Goal: Task Accomplishment & Management: Manage account settings

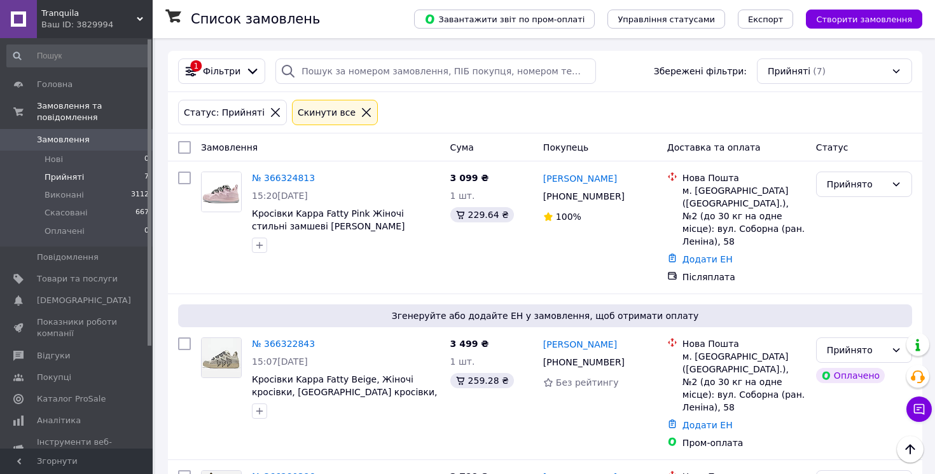
scroll to position [356, 0]
click at [69, 176] on span "Прийняті" at bounding box center [64, 177] width 39 height 11
click at [62, 174] on span "Прийняті" at bounding box center [64, 177] width 39 height 11
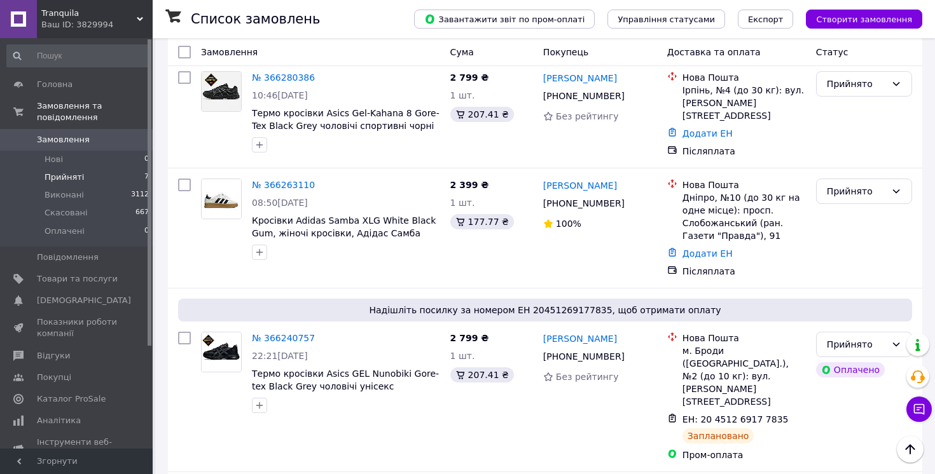
scroll to position [399, 0]
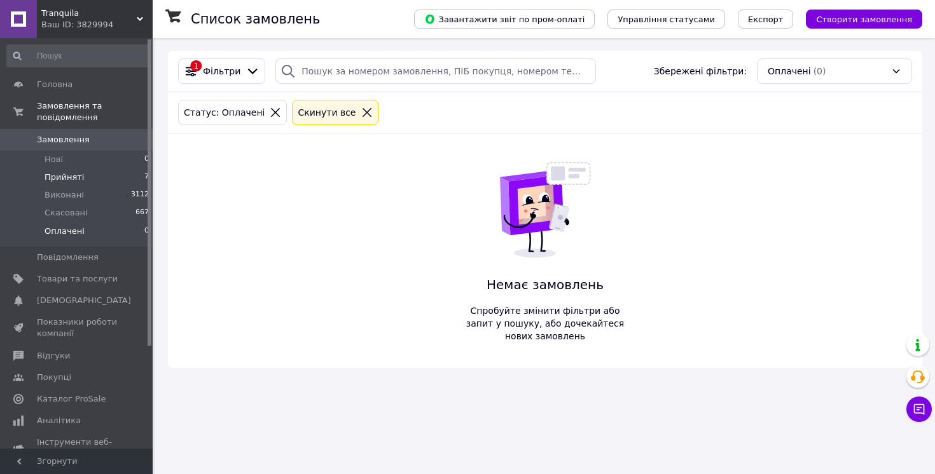
click at [63, 176] on span "Прийняті" at bounding box center [64, 177] width 39 height 11
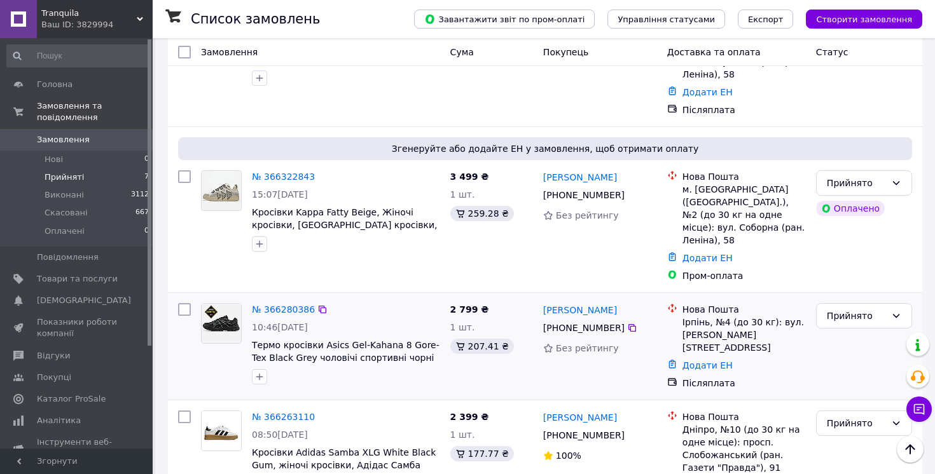
scroll to position [166, 0]
click at [285, 314] on link "№ 366280386" at bounding box center [283, 311] width 63 height 10
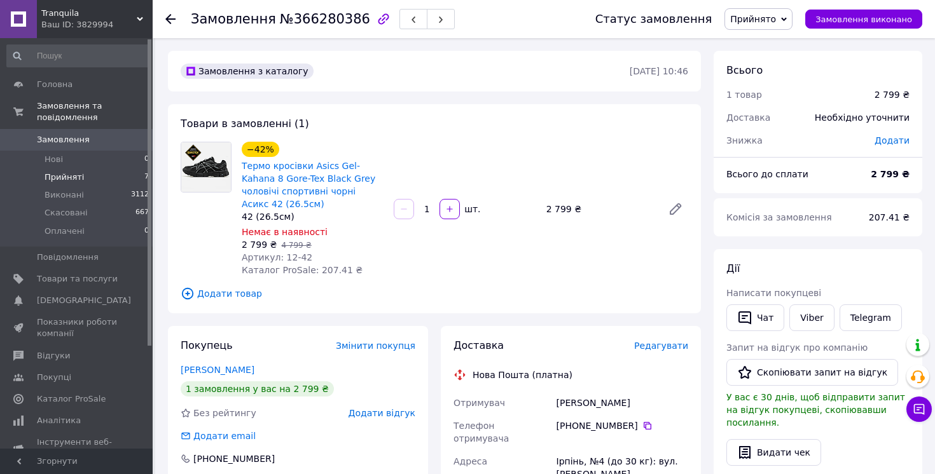
click at [66, 175] on span "Прийняті" at bounding box center [64, 177] width 39 height 11
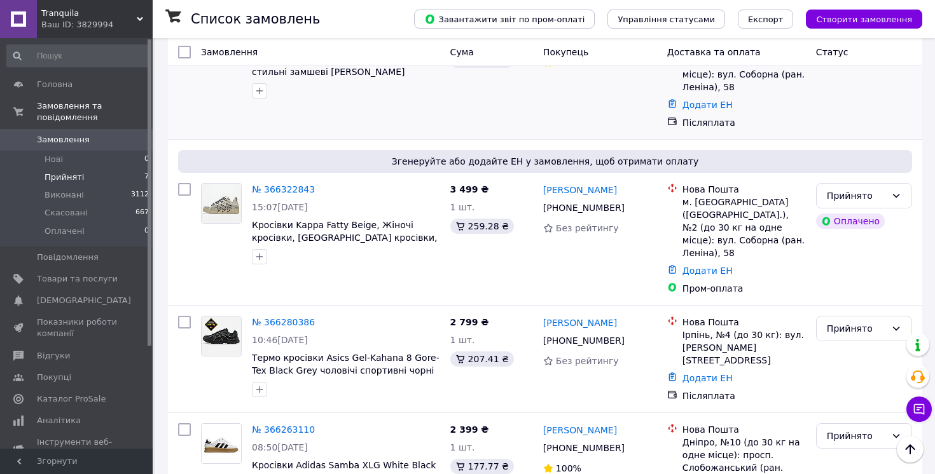
scroll to position [128, 0]
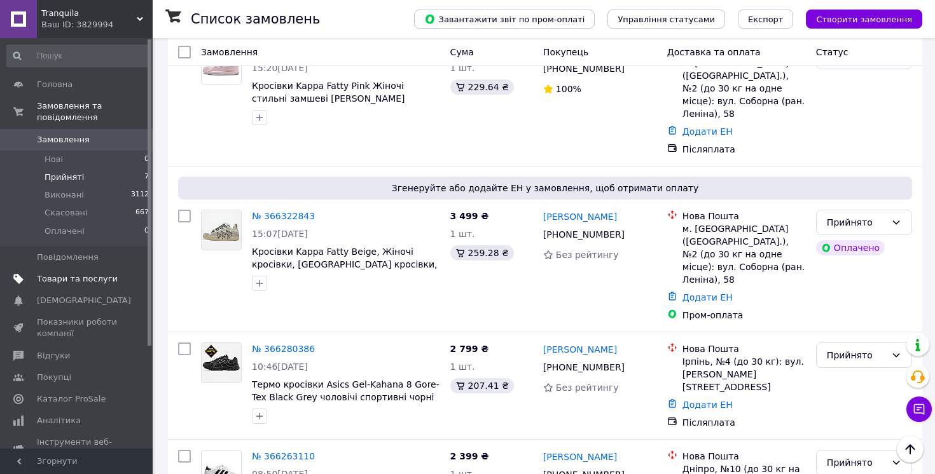
click at [76, 280] on span "Товари та послуги" at bounding box center [77, 278] width 81 height 11
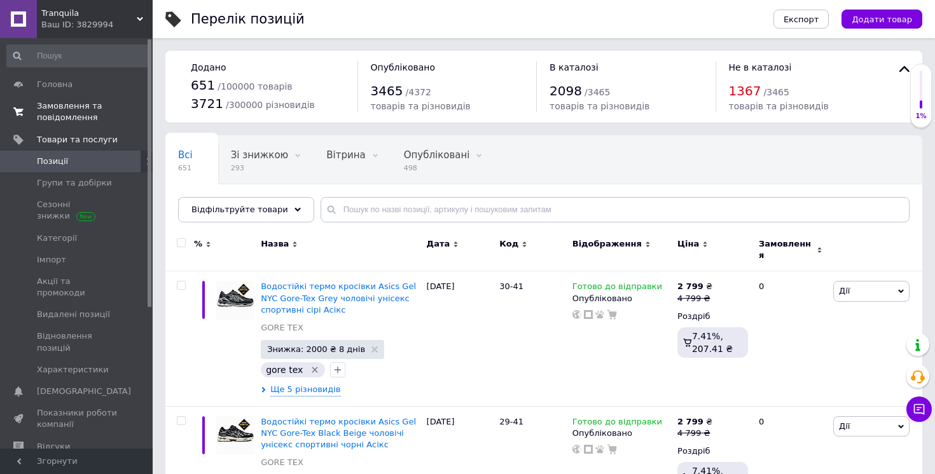
click at [59, 111] on span "Замовлення та повідомлення" at bounding box center [77, 111] width 81 height 23
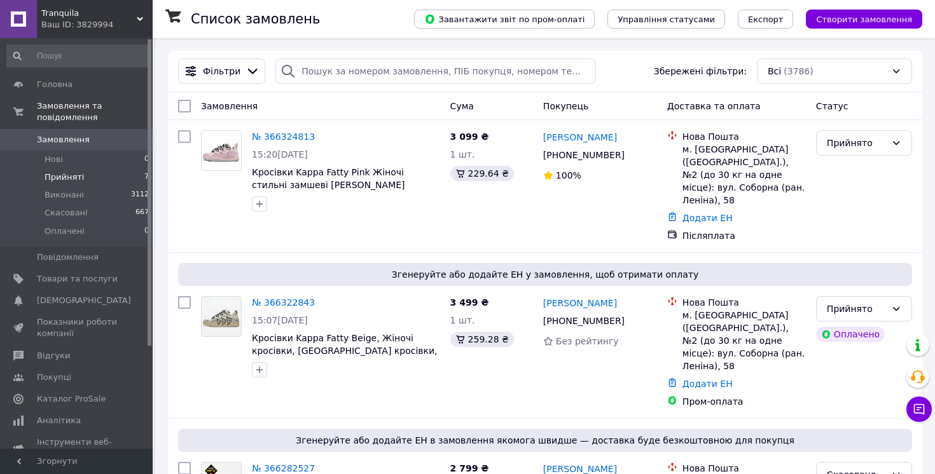
click at [73, 179] on span "Прийняті" at bounding box center [64, 177] width 39 height 11
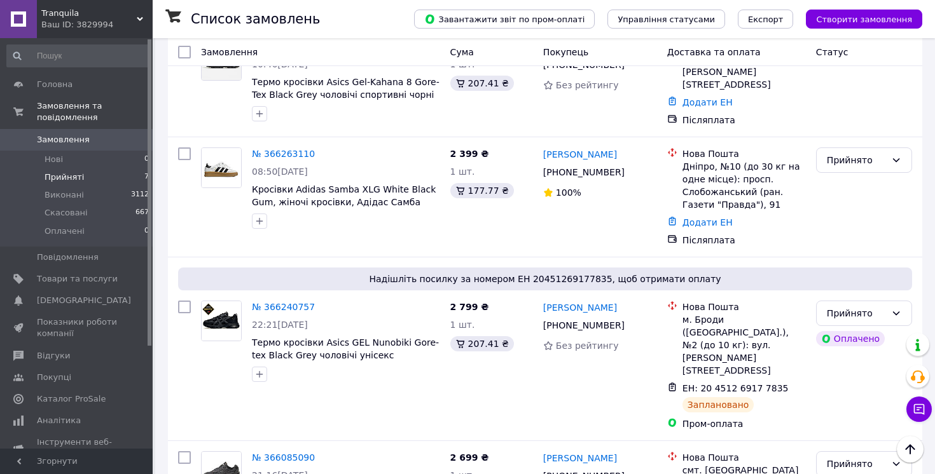
scroll to position [423, 0]
